Goal: Navigation & Orientation: Find specific page/section

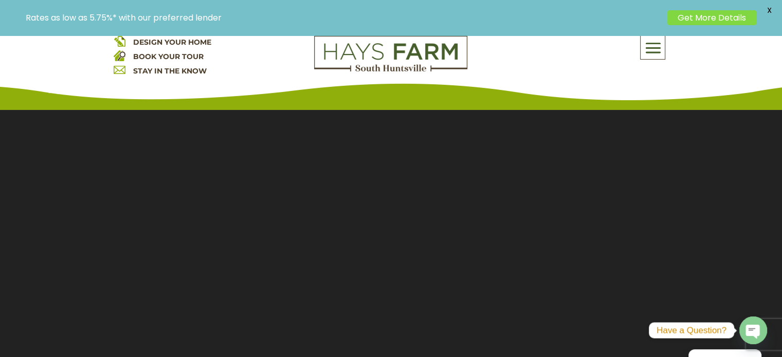
click at [185, 30] on div "Rates as low as 5.75%* with our preferred lender Get More Details X" at bounding box center [391, 17] width 782 height 35
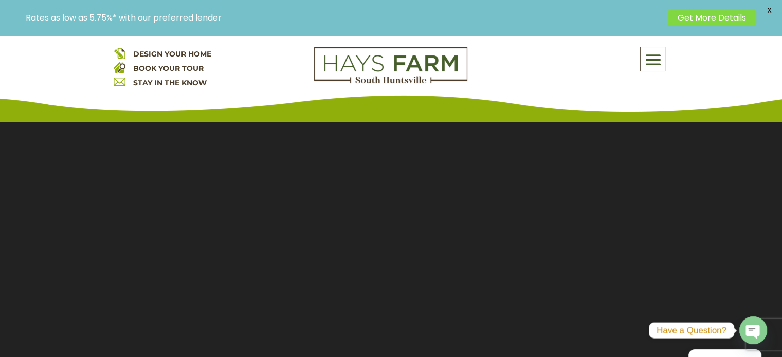
drag, startPoint x: 189, startPoint y: 45, endPoint x: 189, endPoint y: 61, distance: 16.5
click at [189, 47] on div "DESIGN YOUR HOME BOOK YOUR TOUR STAY IN THE KNOW About Us Quick Move-in Homes A…" at bounding box center [391, 70] width 782 height 103
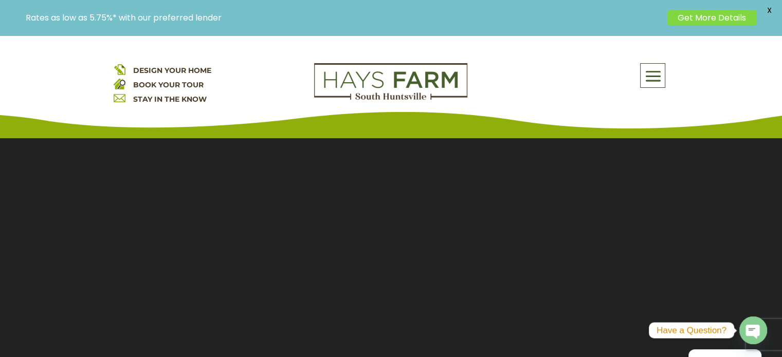
drag, startPoint x: 191, startPoint y: 66, endPoint x: 191, endPoint y: 74, distance: 7.7
click at [192, 67] on span "DESIGN YOUR HOME" at bounding box center [172, 70] width 78 height 9
click at [196, 67] on span "DESIGN YOUR HOME" at bounding box center [172, 70] width 78 height 9
